Goal: Task Accomplishment & Management: Use online tool/utility

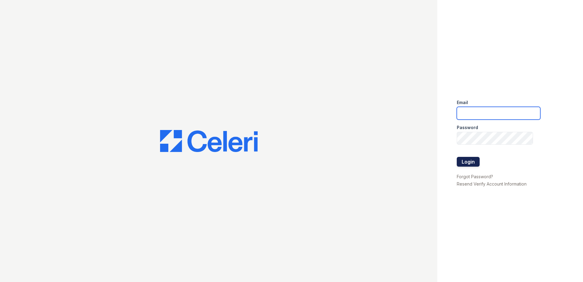
type input "[EMAIL_ADDRESS][DOMAIN_NAME]"
click at [463, 159] on button "Login" at bounding box center [468, 162] width 23 height 10
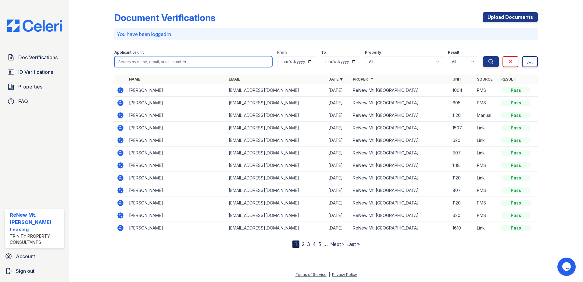
click at [164, 60] on input "search" at bounding box center [193, 61] width 158 height 11
type input "caleb"
click at [483, 56] on button "Search" at bounding box center [491, 61] width 16 height 11
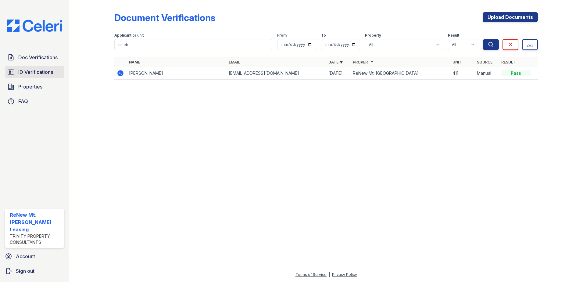
click at [33, 72] on span "ID Verifications" at bounding box center [35, 71] width 35 height 7
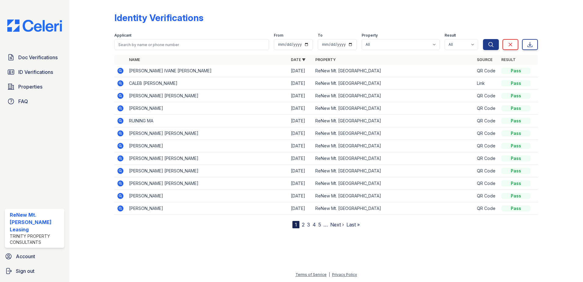
click at [318, 18] on div "Identity Verifications" at bounding box center [325, 20] width 423 height 16
